Goal: Task Accomplishment & Management: Use online tool/utility

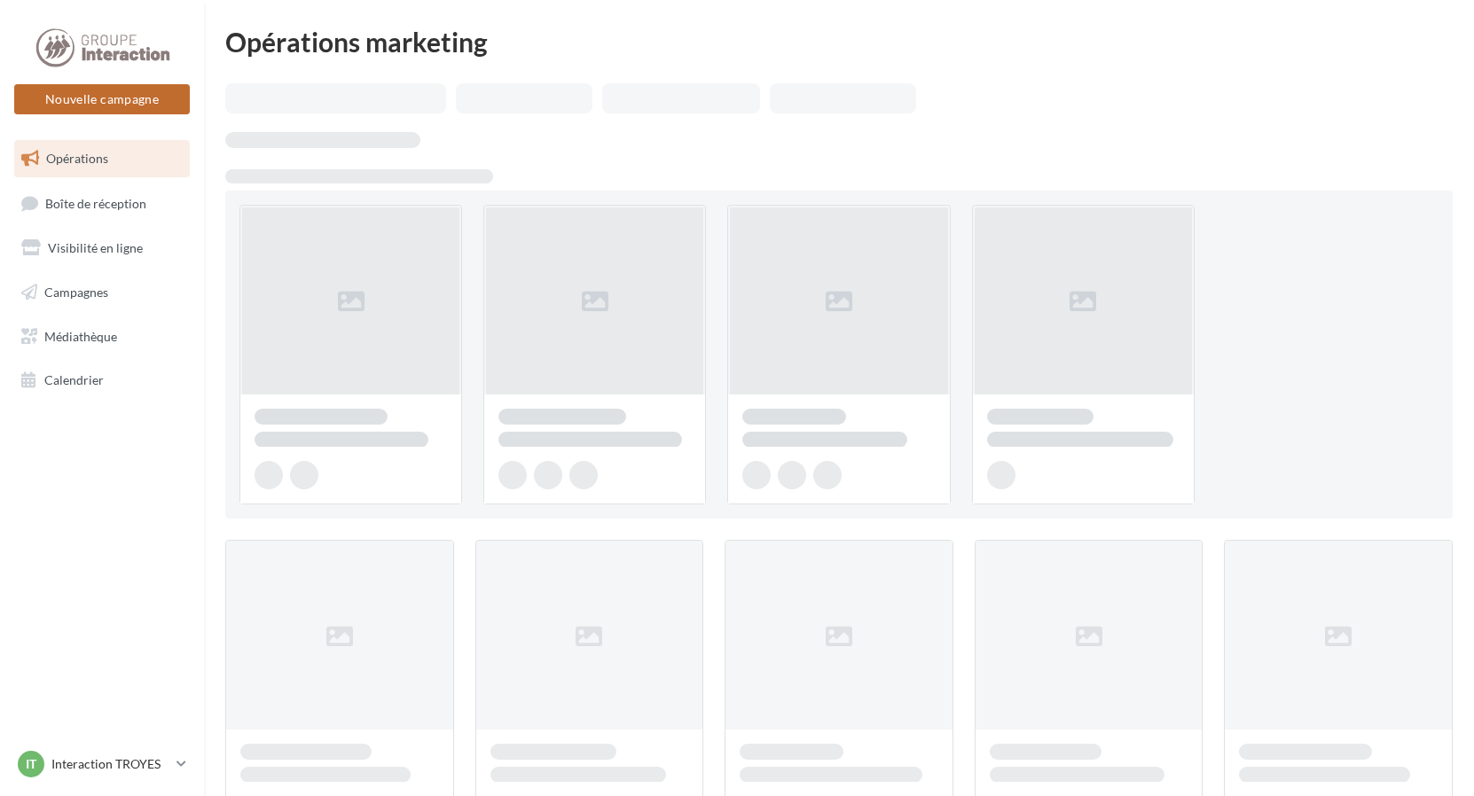
click at [82, 94] on button "Nouvelle campagne" at bounding box center [102, 99] width 176 height 30
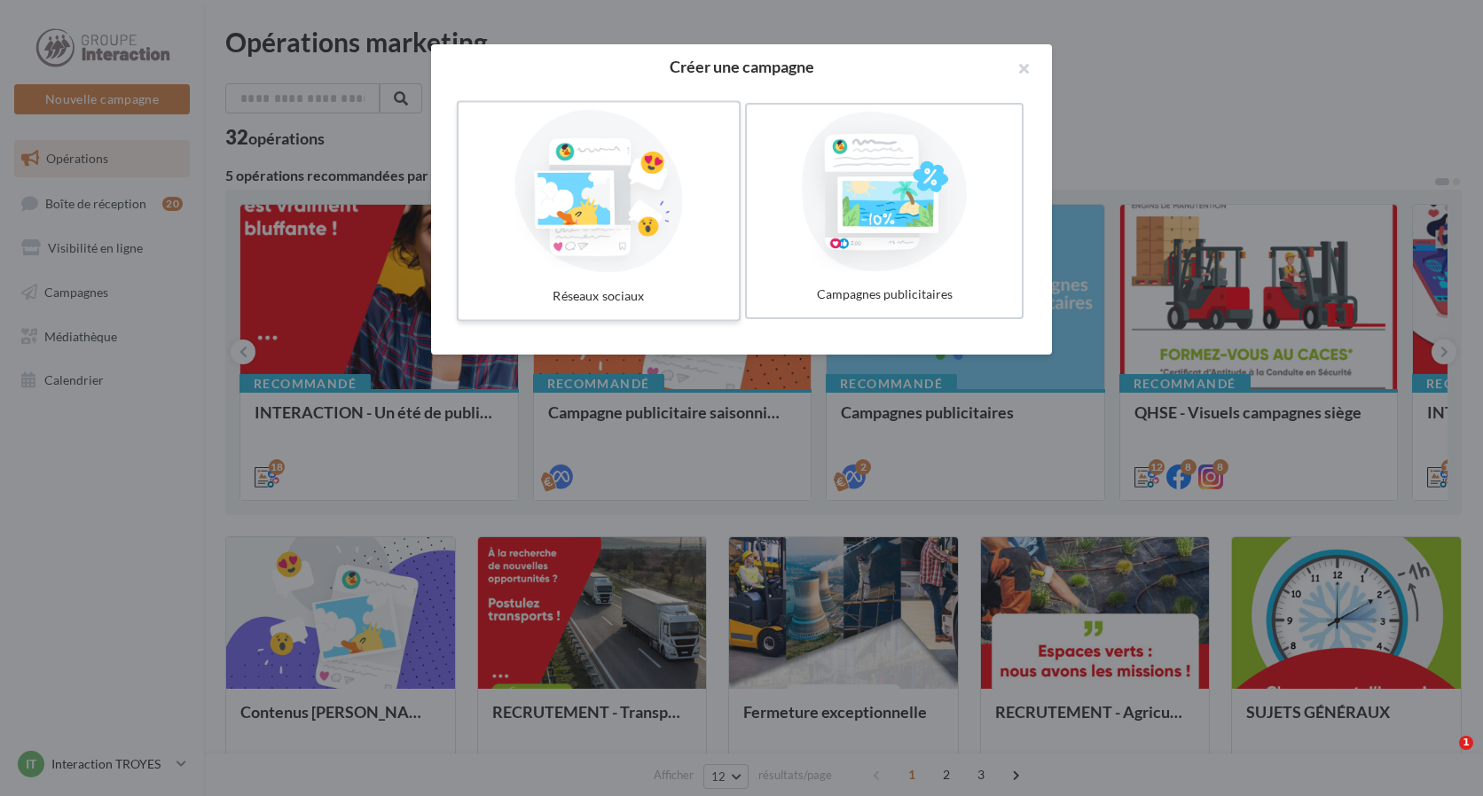
click at [654, 198] on div at bounding box center [599, 191] width 266 height 163
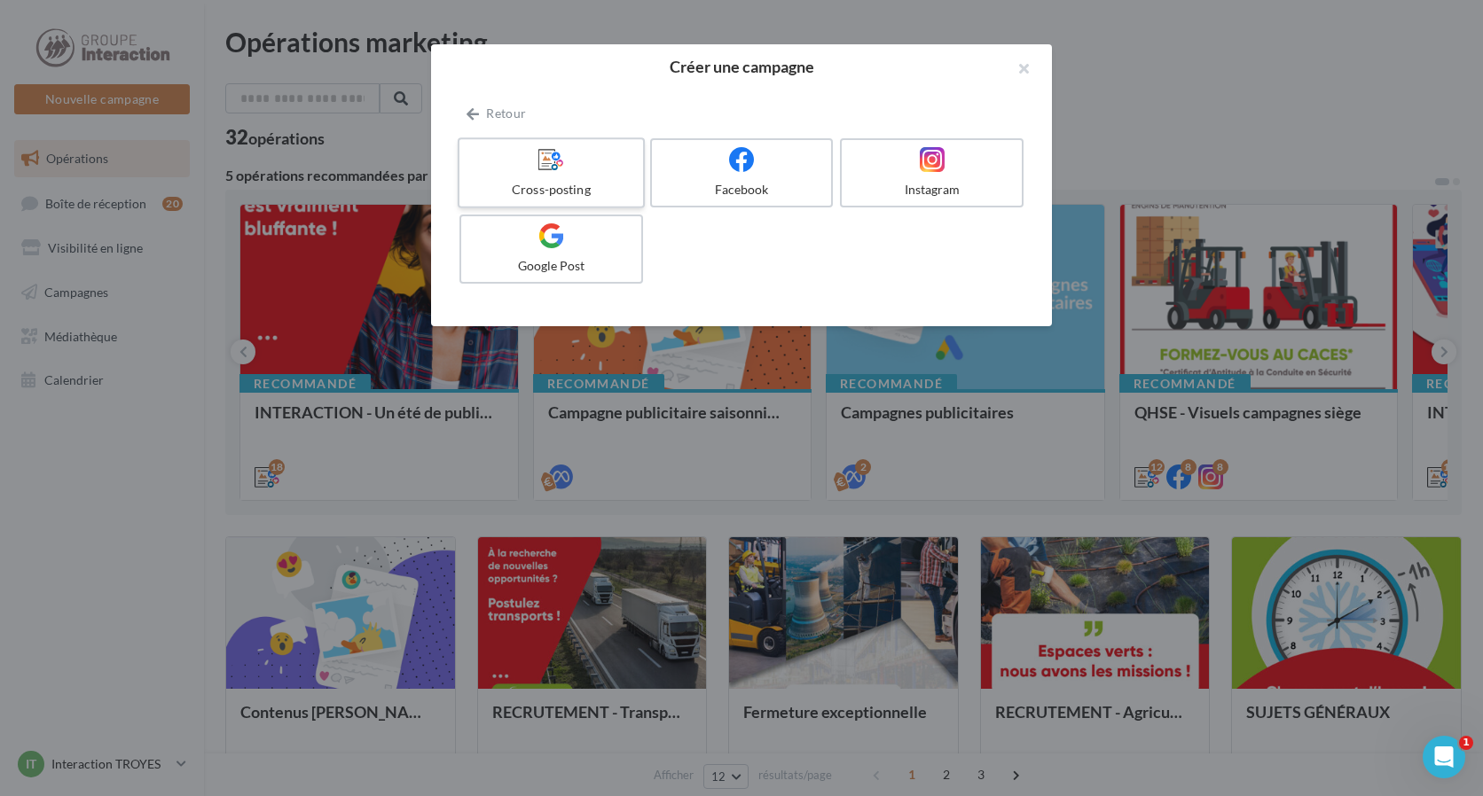
click at [518, 170] on div at bounding box center [551, 159] width 169 height 27
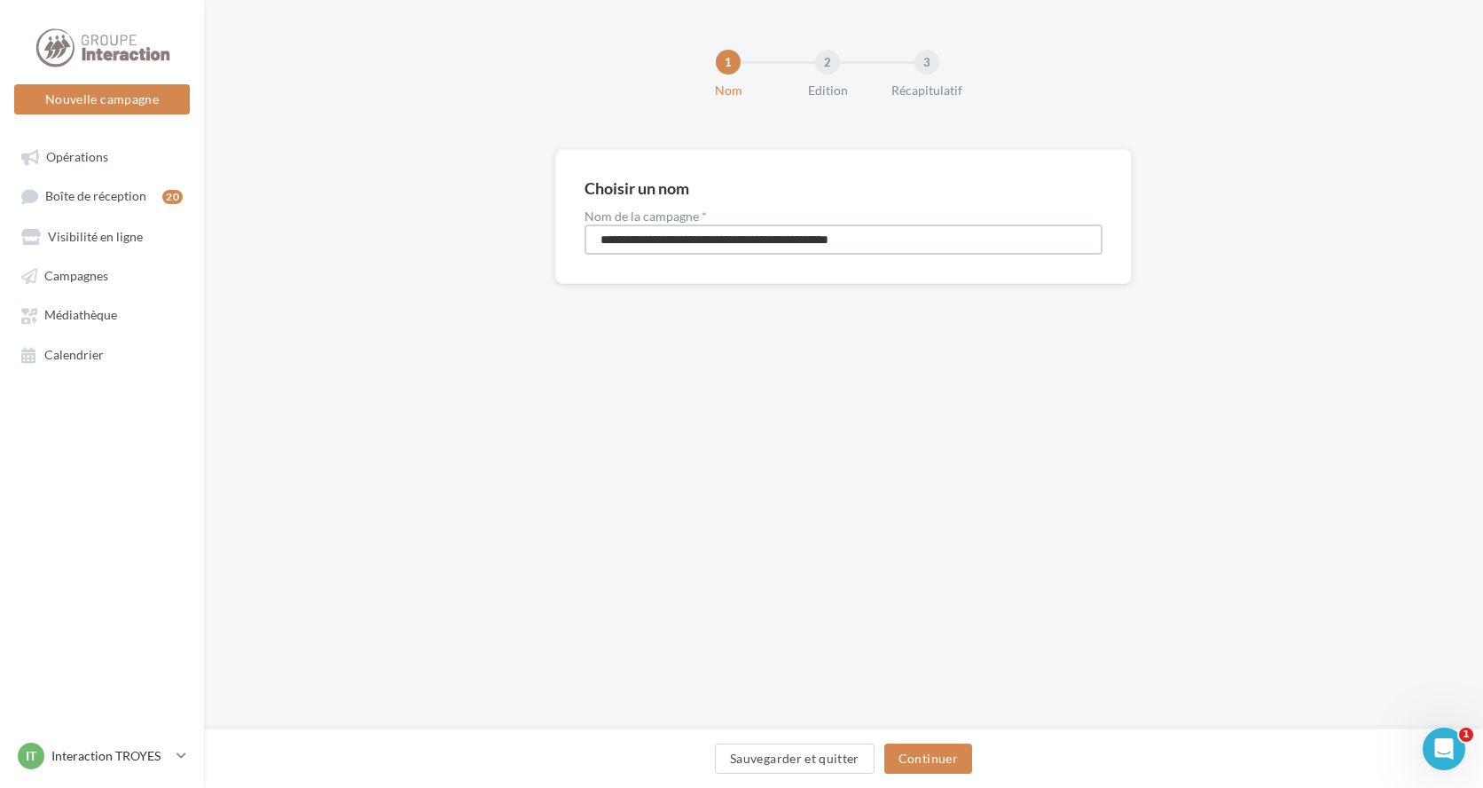
drag, startPoint x: 914, startPoint y: 239, endPoint x: 560, endPoint y: 255, distance: 354.2
click at [560, 255] on div "**********" at bounding box center [843, 216] width 577 height 135
type input "*"
type input "**********"
click at [921, 759] on button "Continuer" at bounding box center [928, 758] width 88 height 30
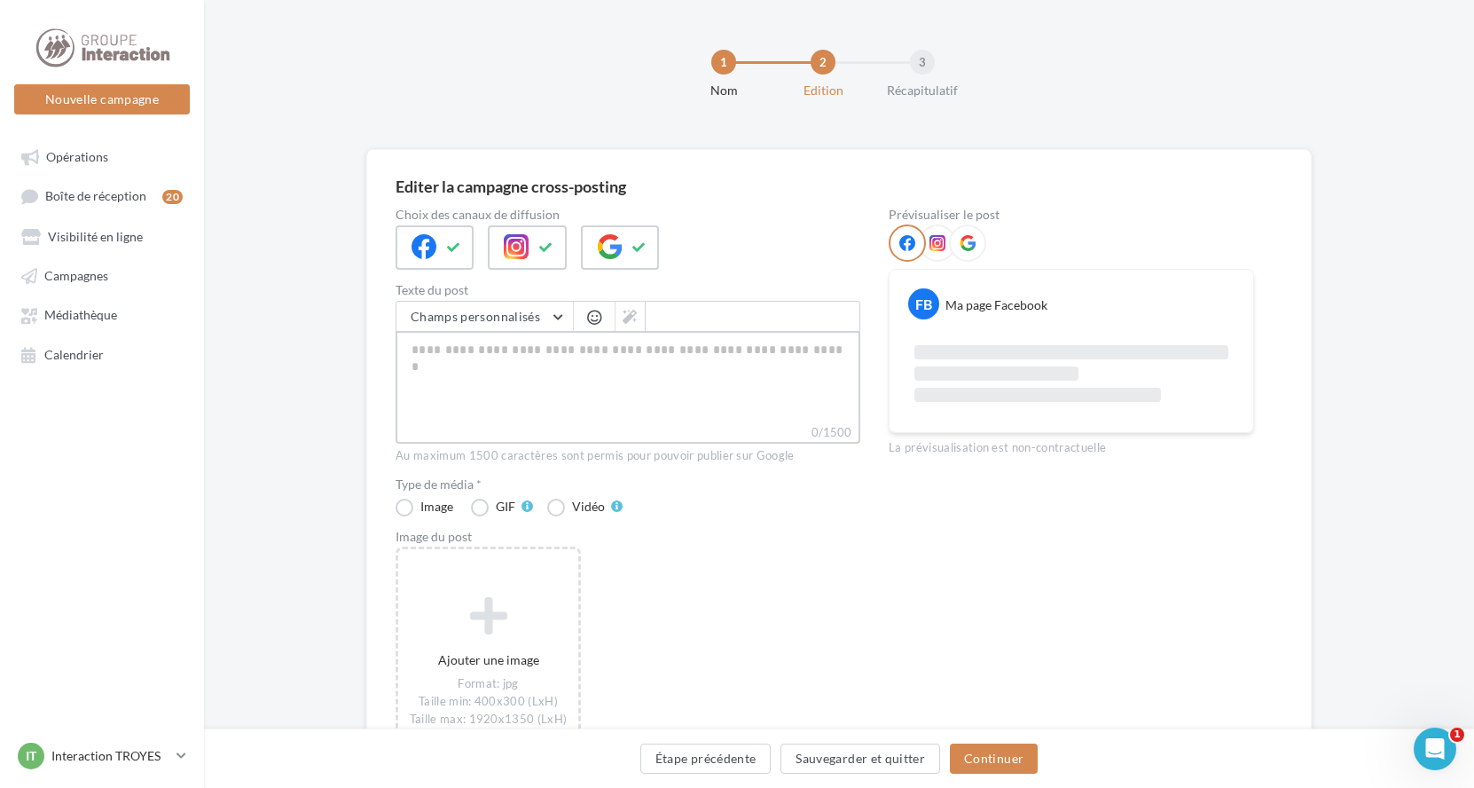
click at [503, 368] on textarea "0/1500" at bounding box center [628, 377] width 465 height 92
paste textarea "**********"
type textarea "**********"
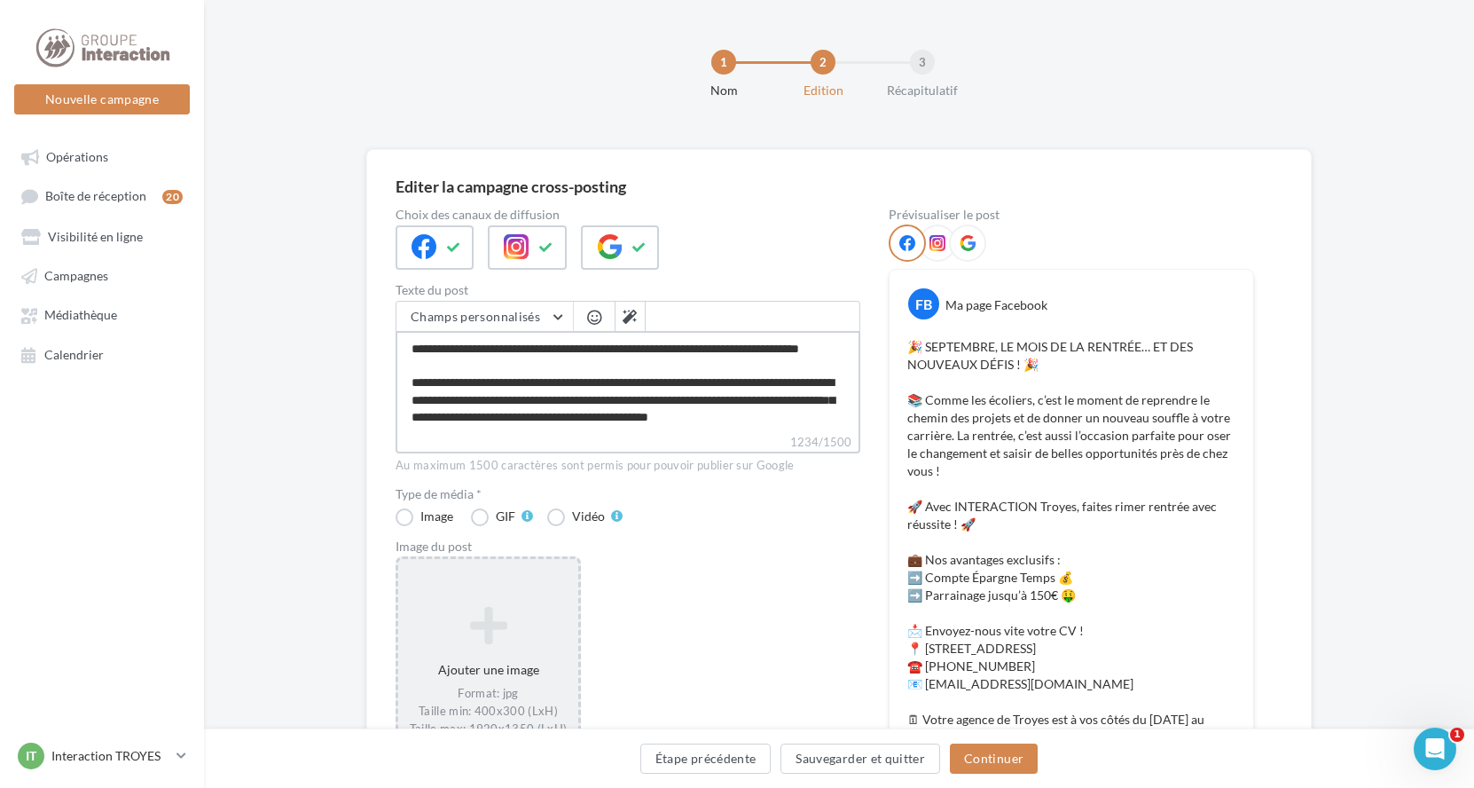
type textarea "**********"
click at [517, 633] on icon at bounding box center [488, 624] width 166 height 43
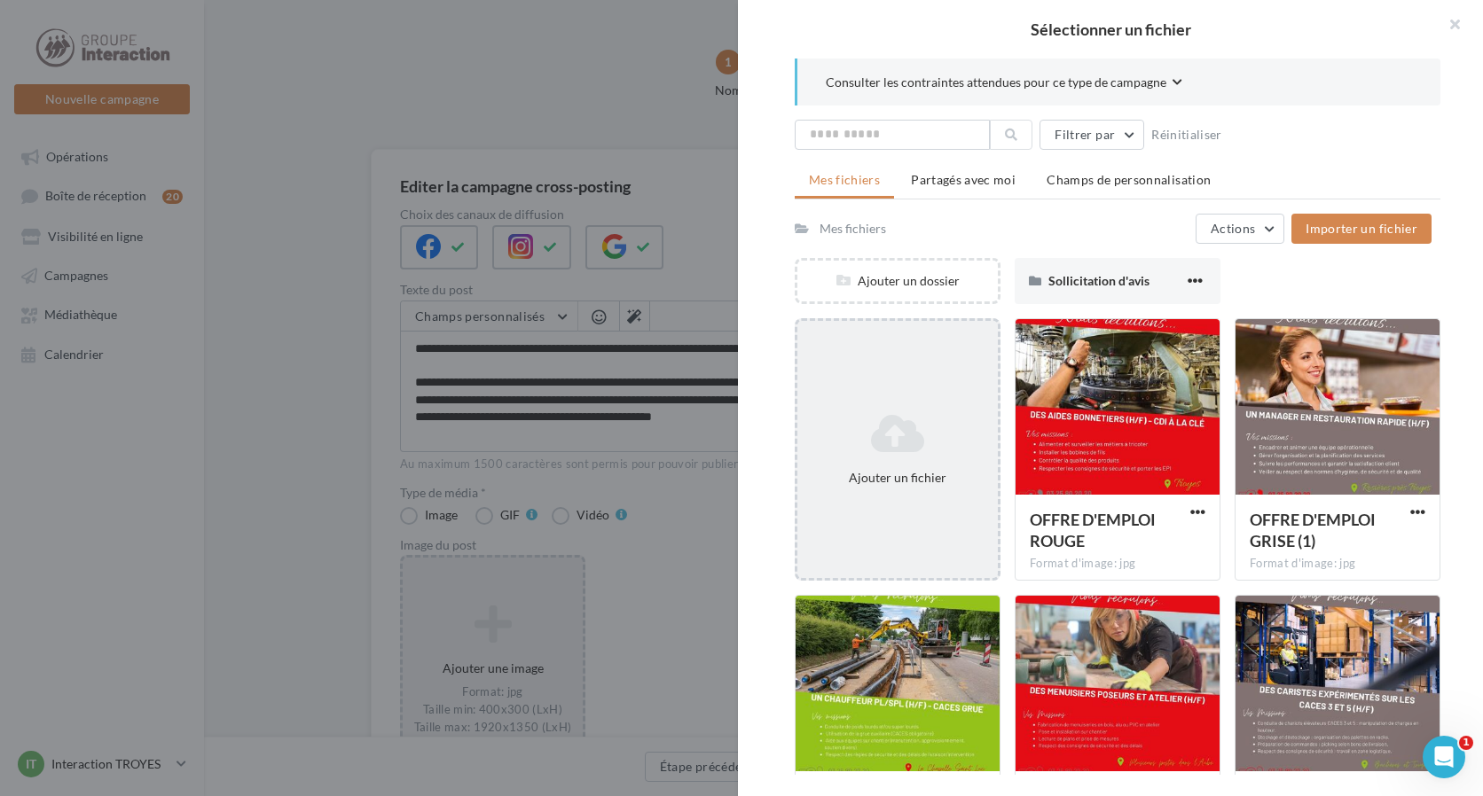
click at [875, 420] on icon at bounding box center [897, 433] width 186 height 43
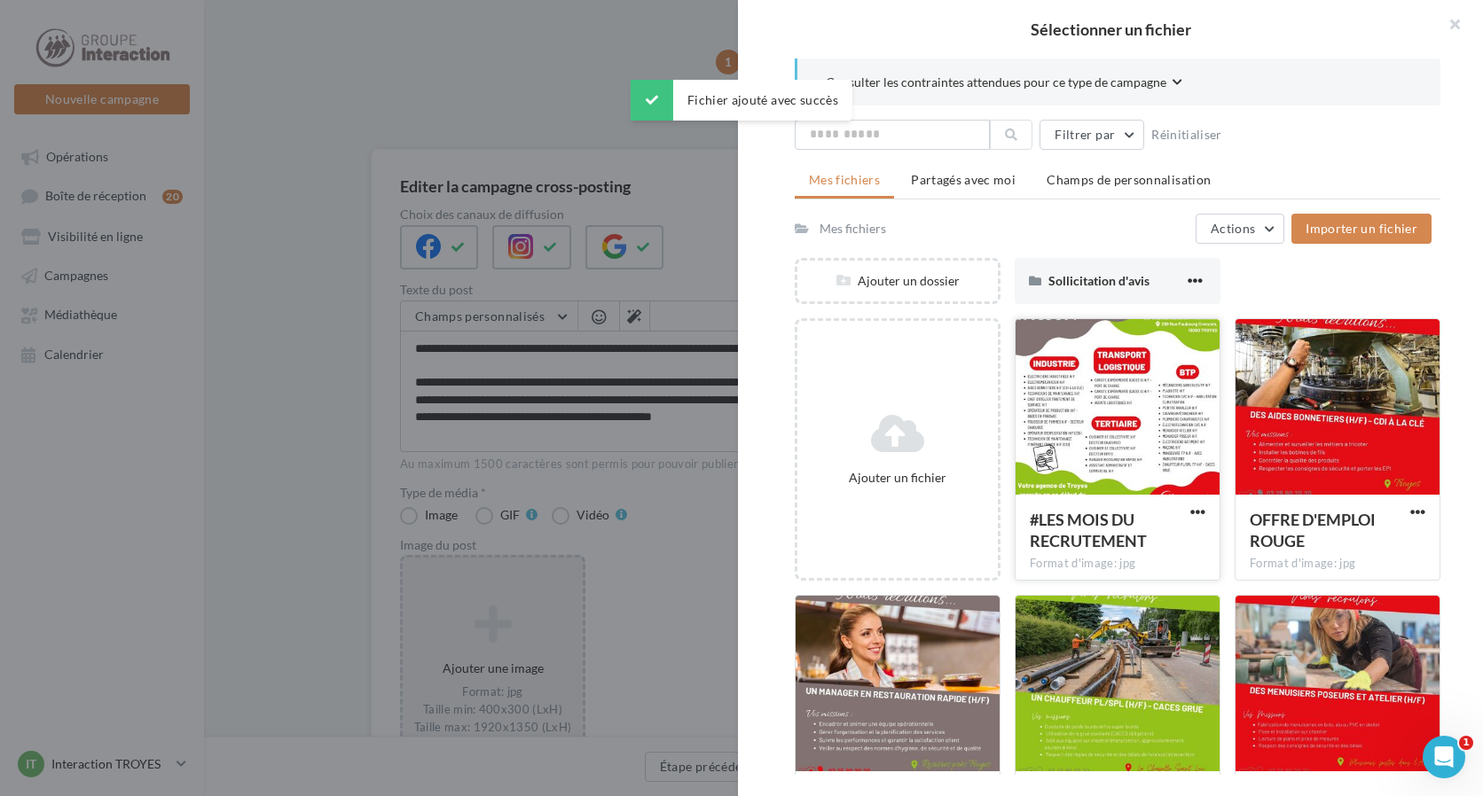
click at [1052, 471] on div at bounding box center [1118, 407] width 204 height 177
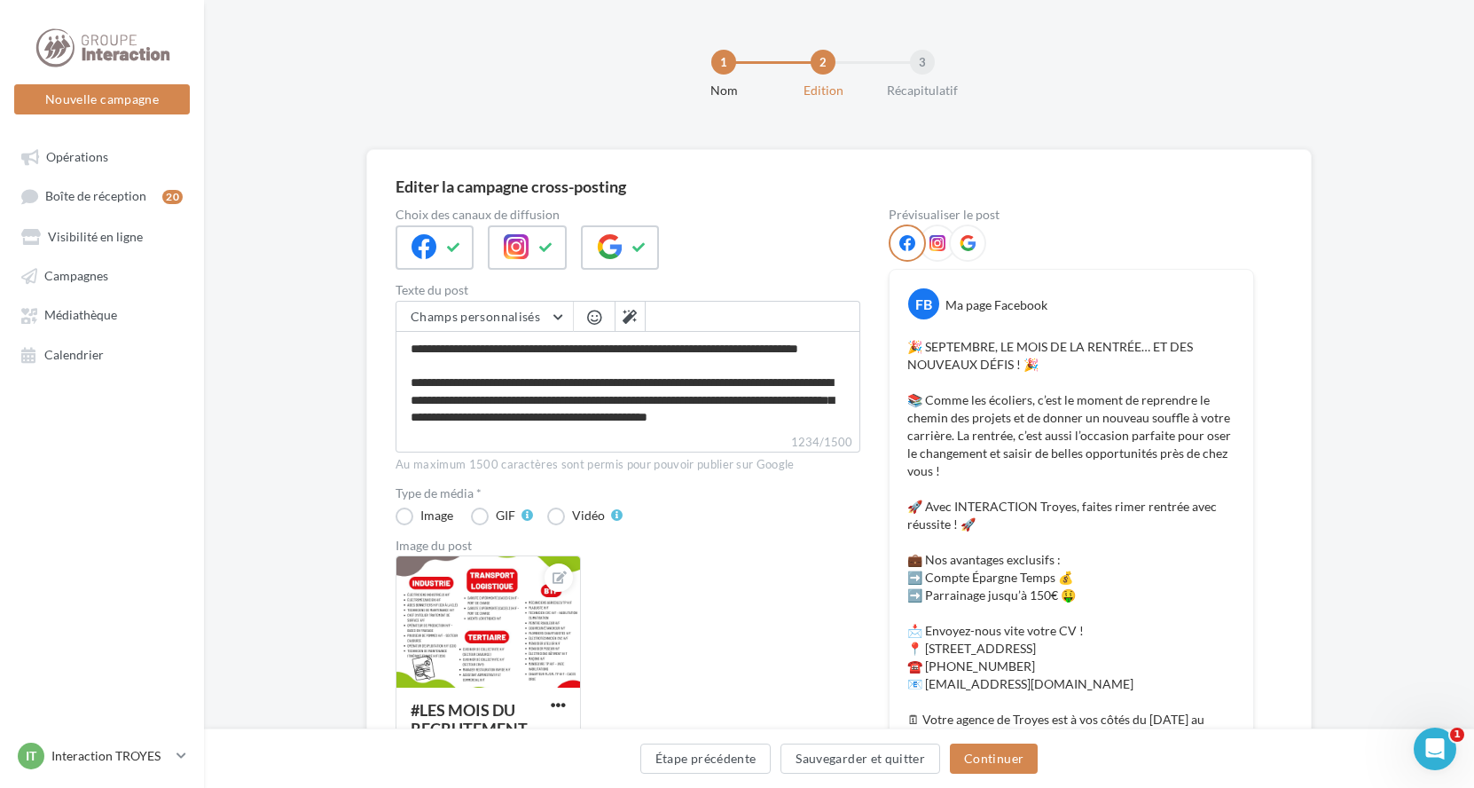
scroll to position [177, 0]
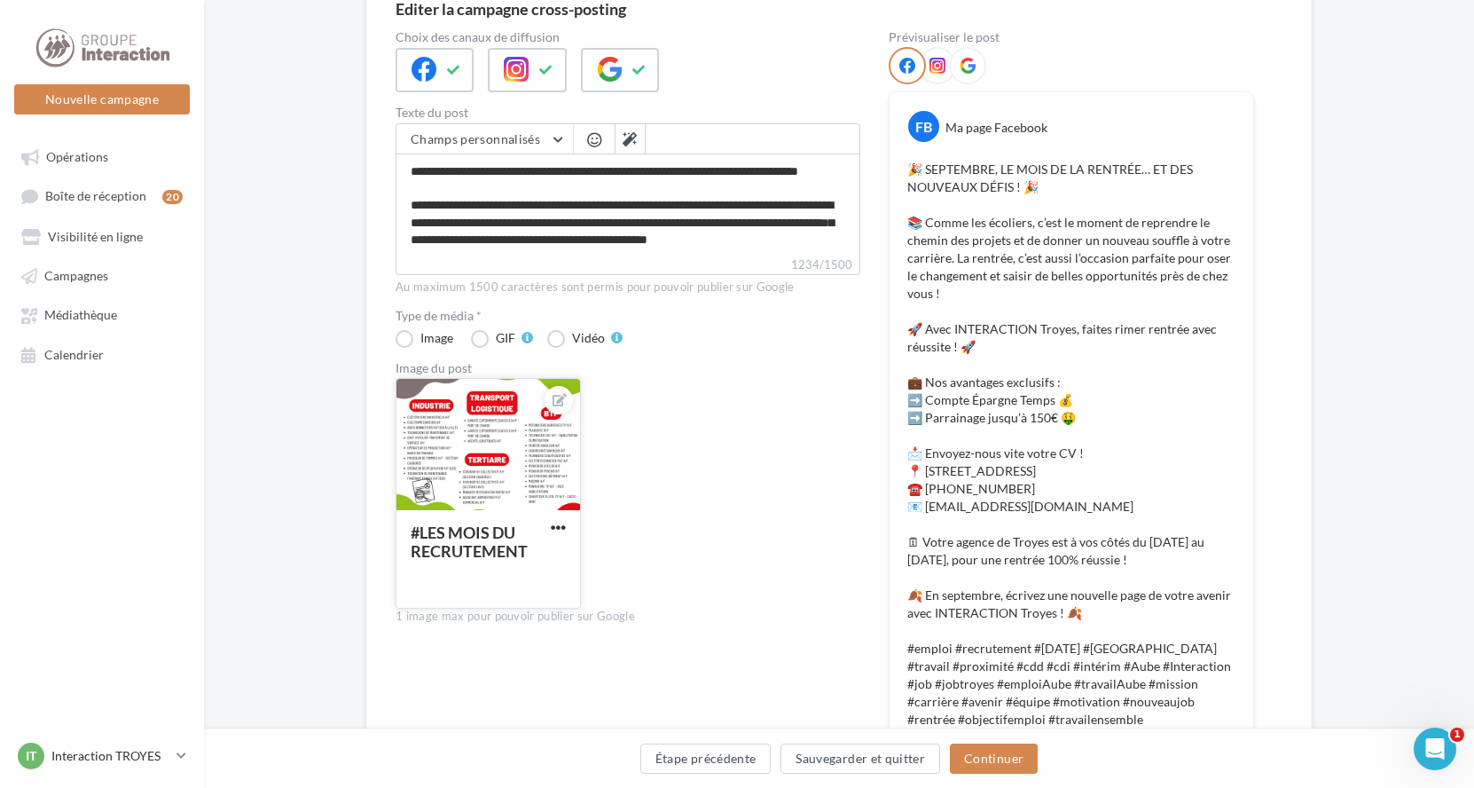
click at [563, 519] on div at bounding box center [558, 528] width 22 height 18
click at [567, 527] on button "button" at bounding box center [558, 529] width 22 height 18
click at [622, 659] on button "Supprimer" at bounding box center [640, 655] width 187 height 46
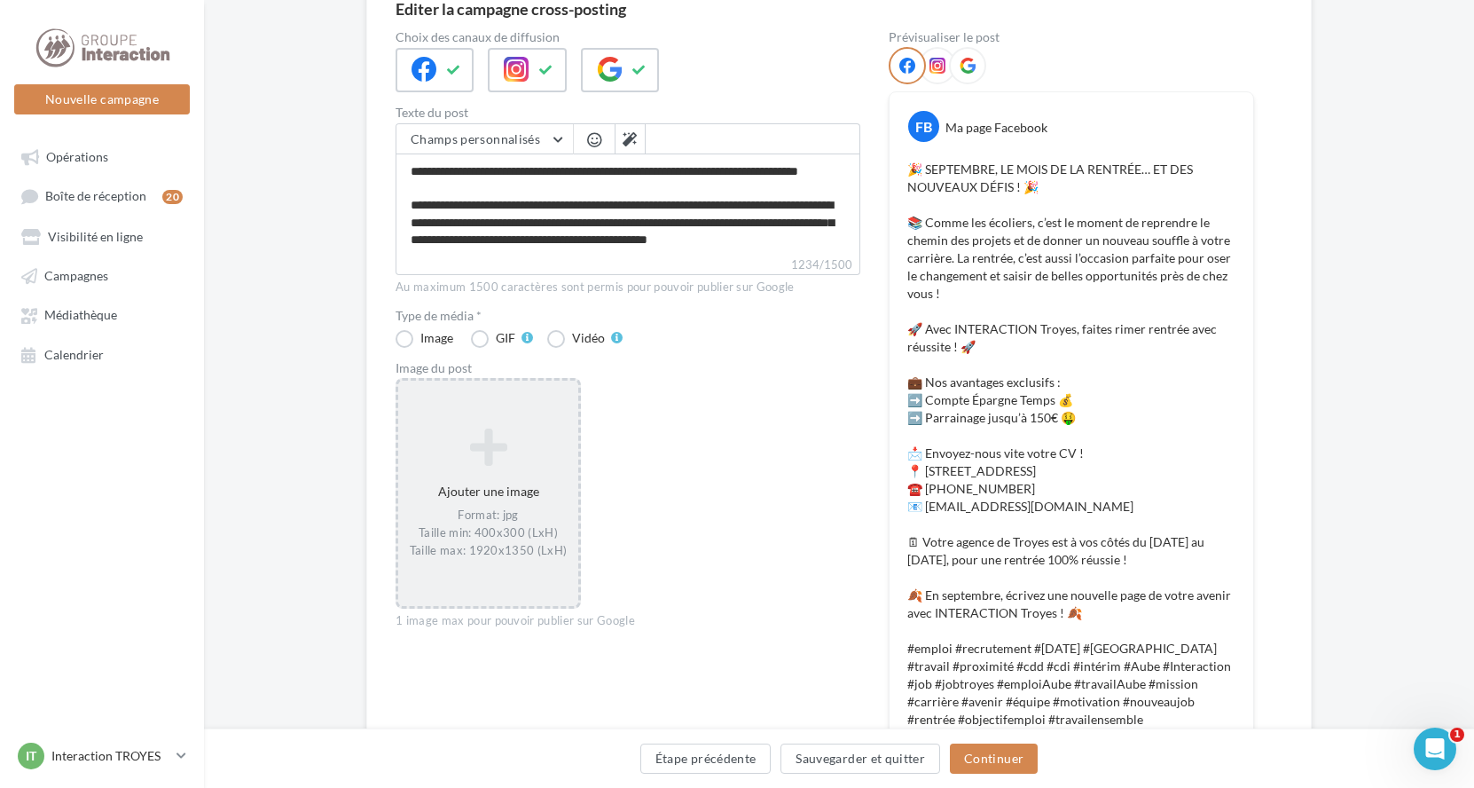
click at [529, 433] on icon at bounding box center [488, 447] width 166 height 43
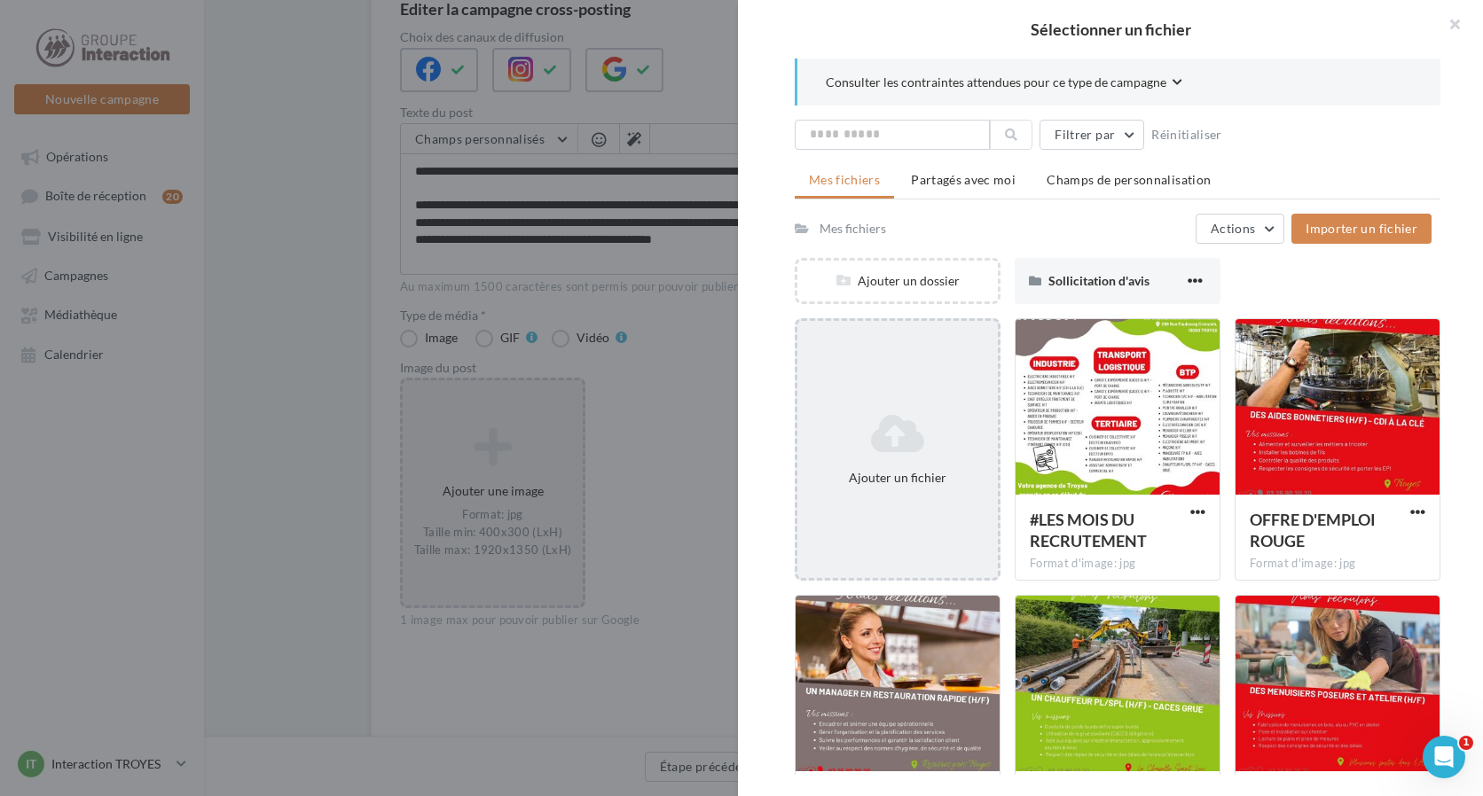
click at [850, 443] on icon at bounding box center [897, 433] width 186 height 43
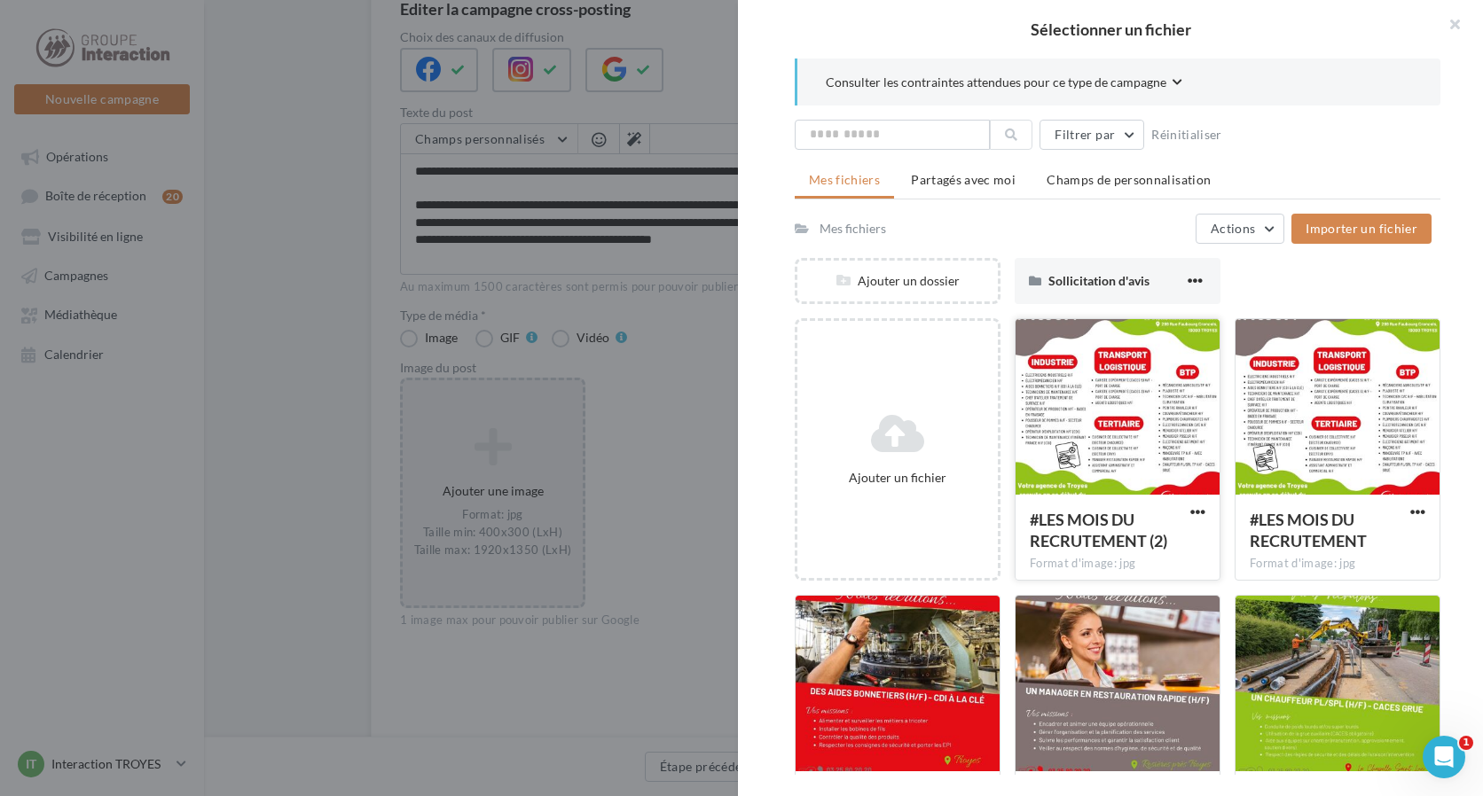
click at [1107, 504] on div "#LES MOIS DU RECRUTEMENT (2) Format d'image: jpg" at bounding box center [1118, 536] width 204 height 83
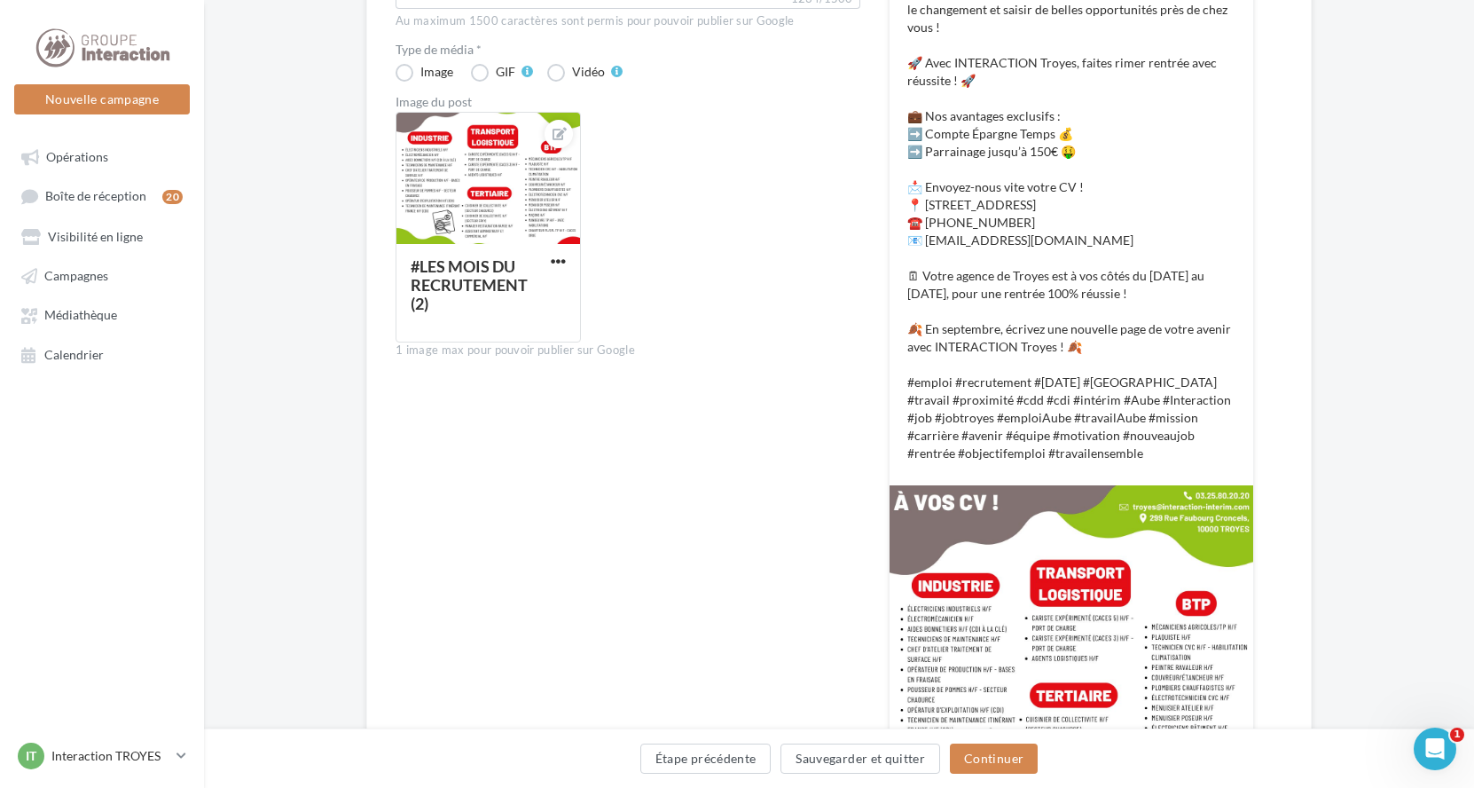
scroll to position [677, 0]
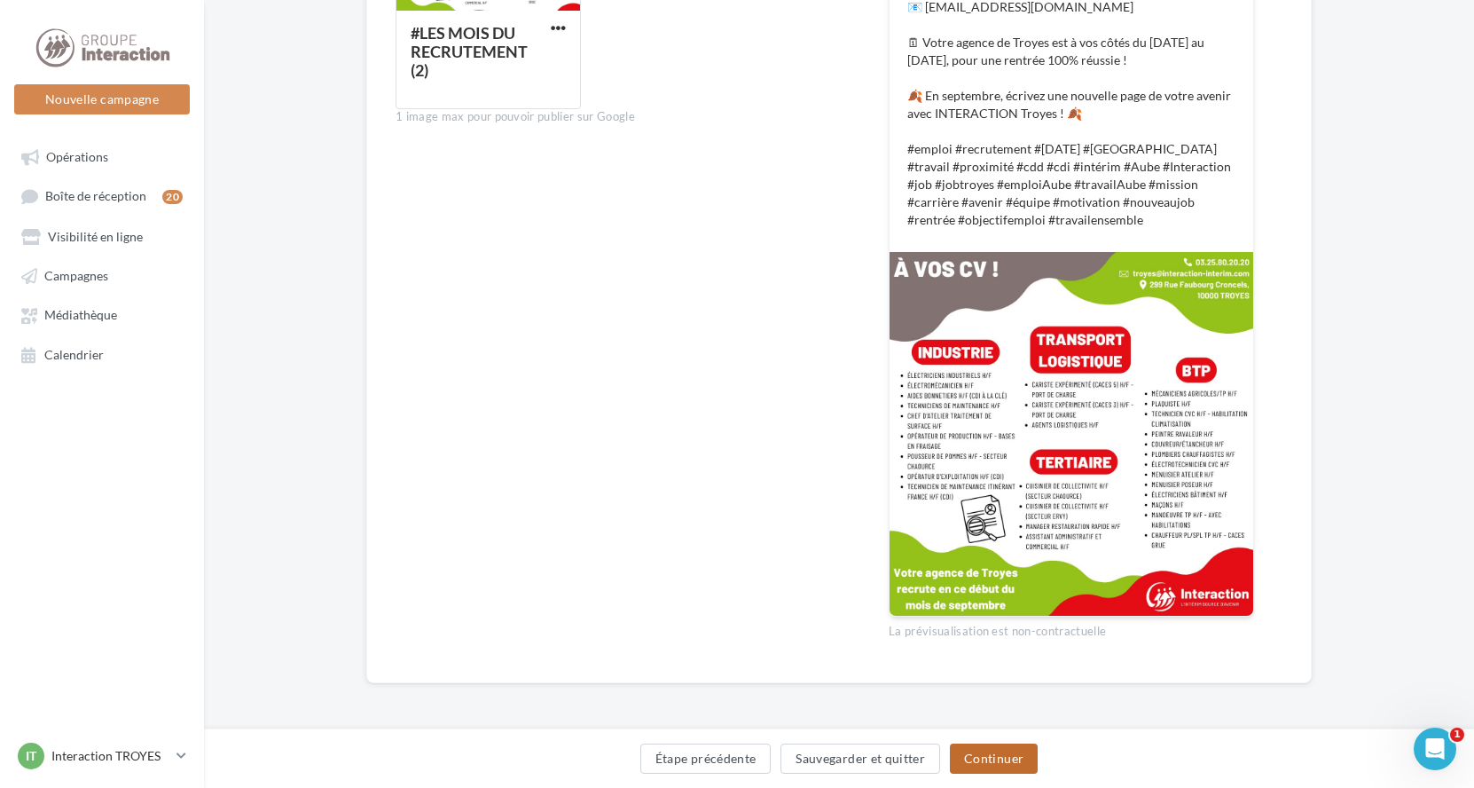
click at [969, 751] on button "Continuer" at bounding box center [994, 758] width 88 height 30
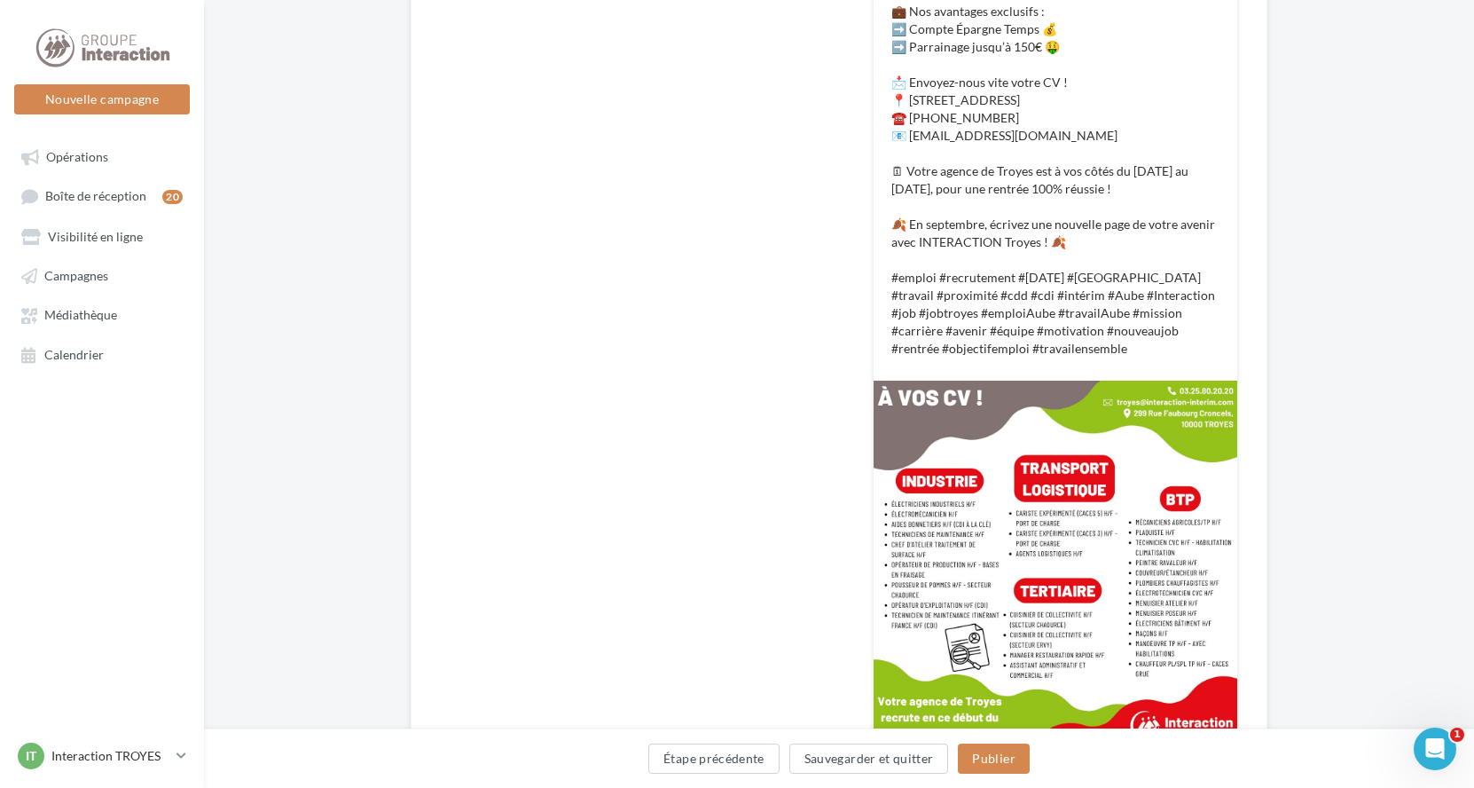
scroll to position [647, 0]
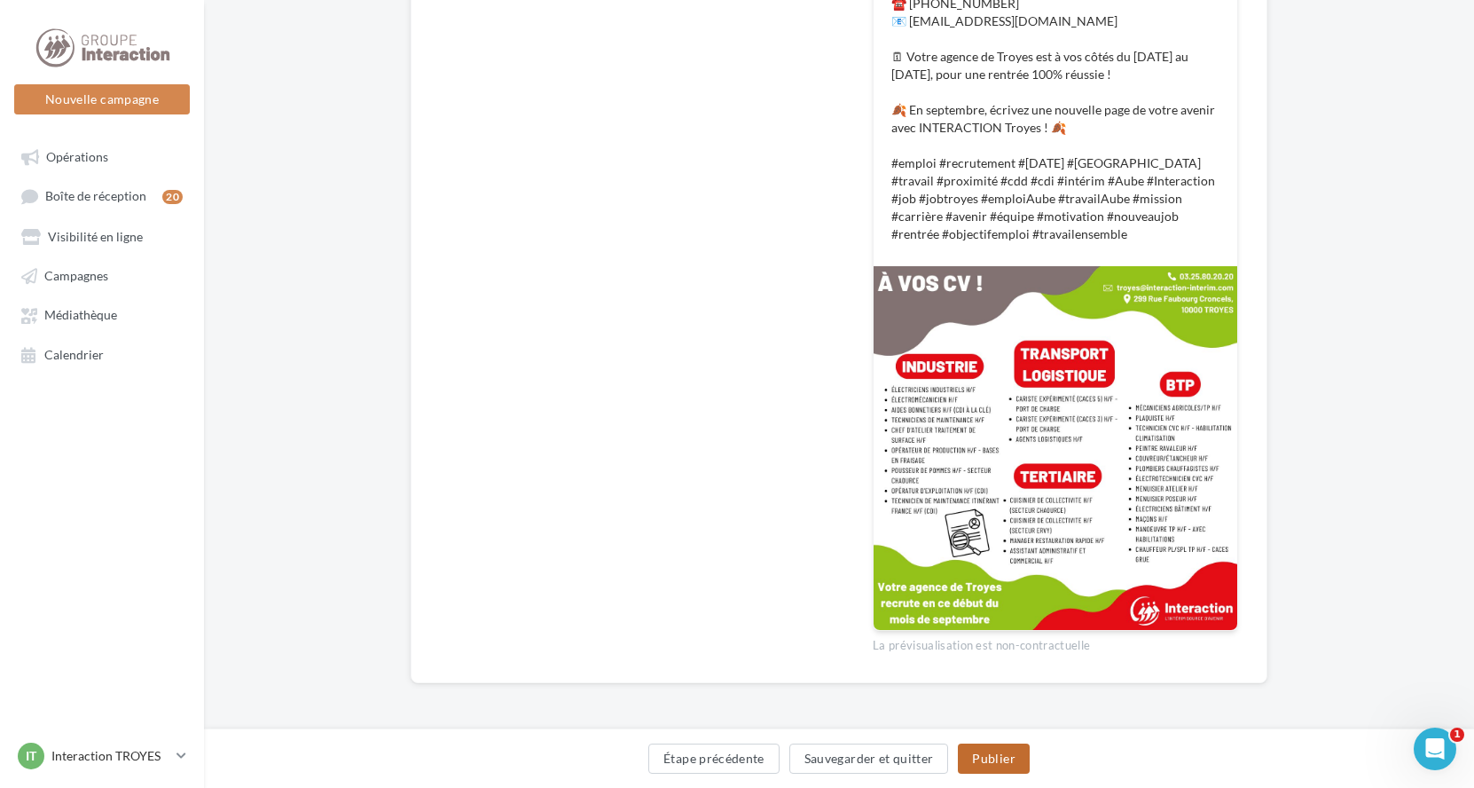
click at [997, 764] on button "Publier" at bounding box center [993, 758] width 71 height 30
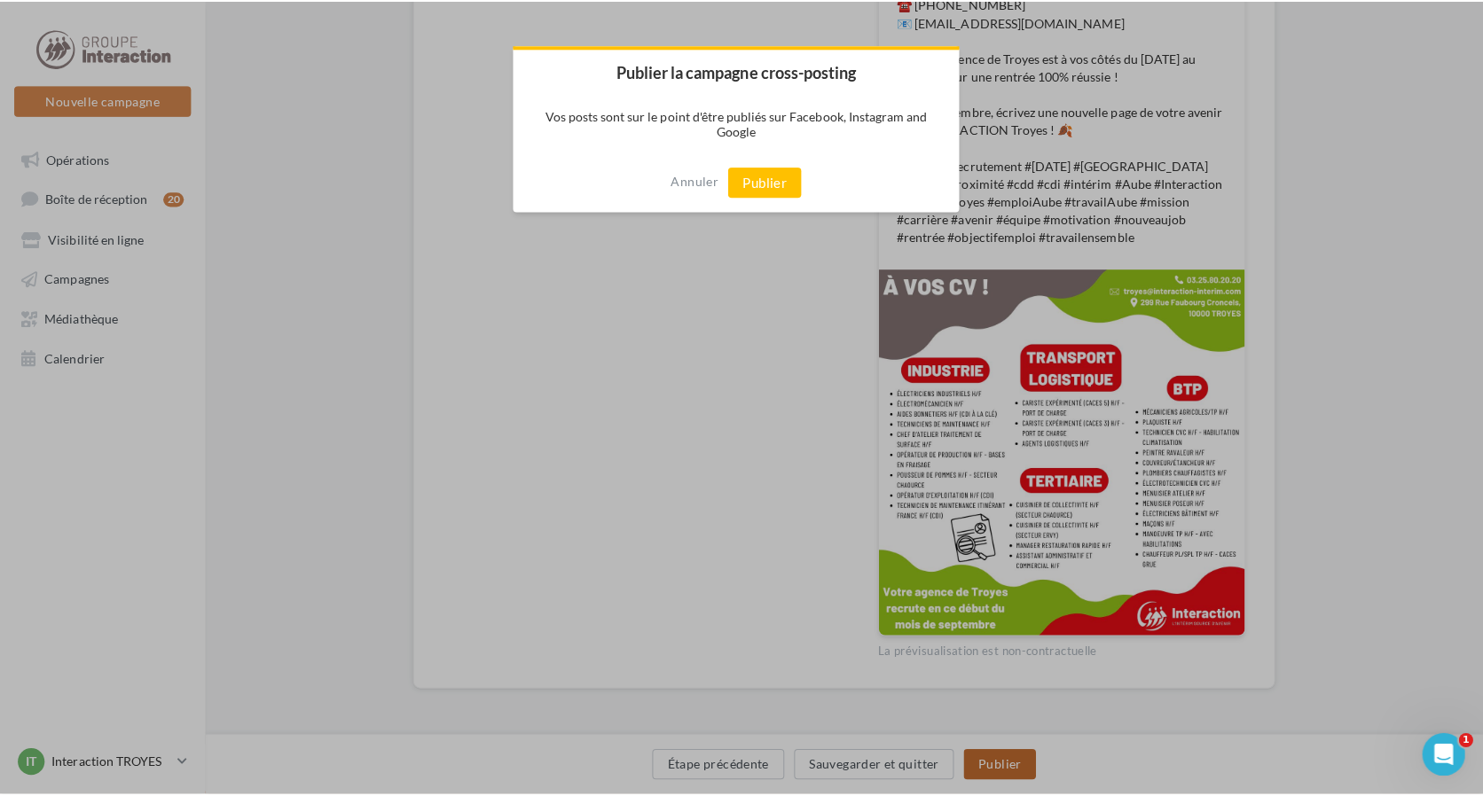
scroll to position [638, 0]
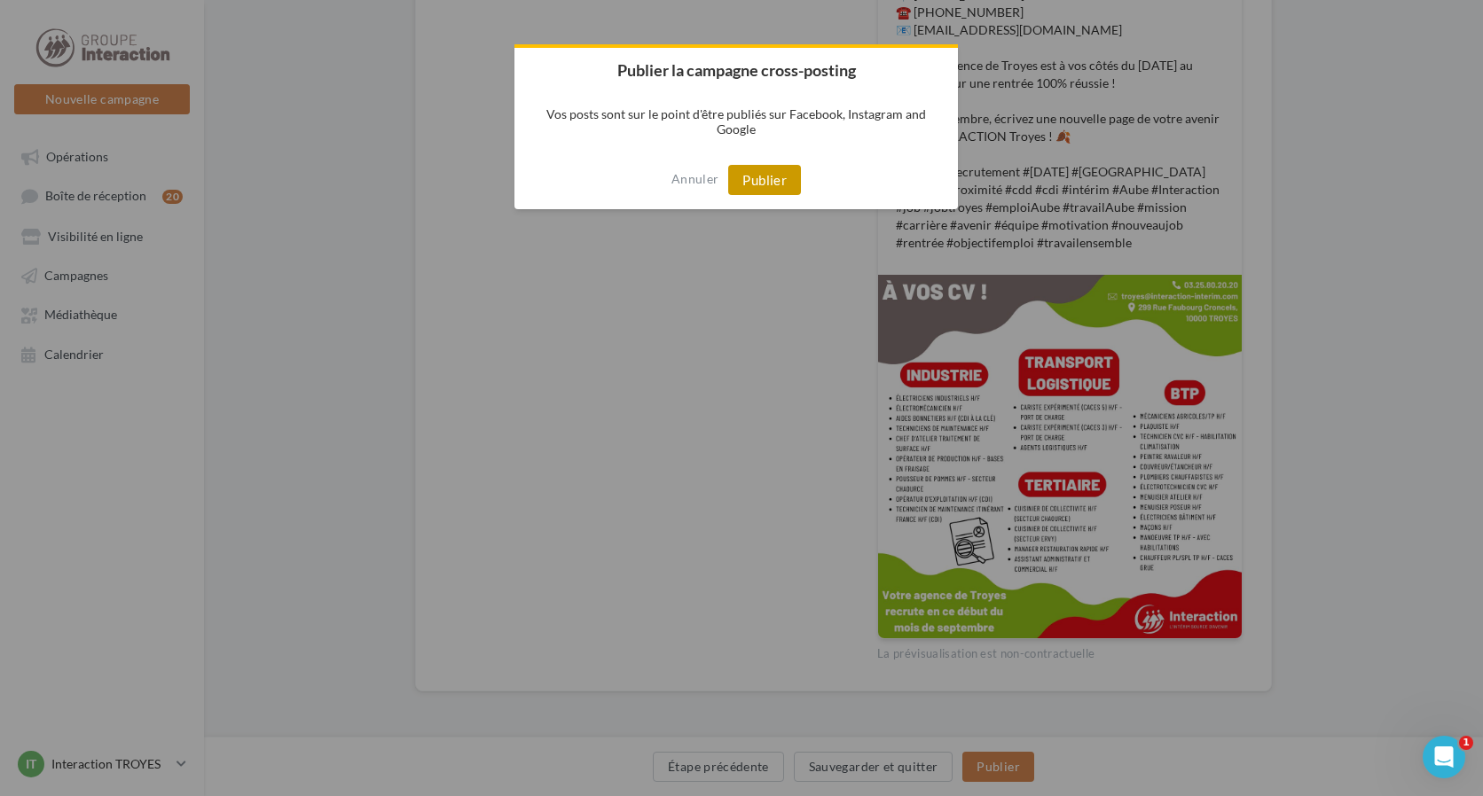
click at [767, 177] on button "Publier" at bounding box center [764, 180] width 73 height 30
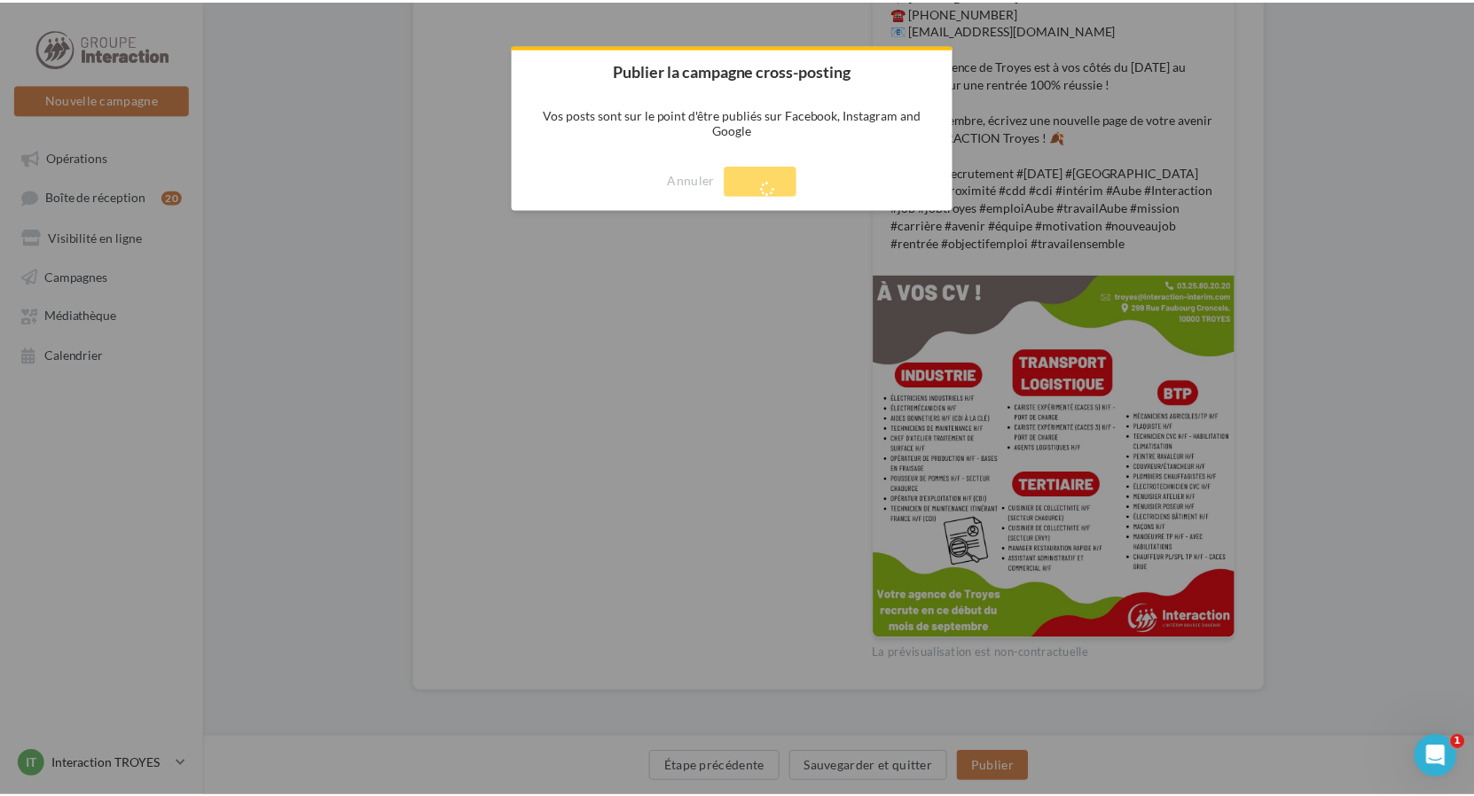
scroll to position [28, 0]
